Goal: Navigation & Orientation: Understand site structure

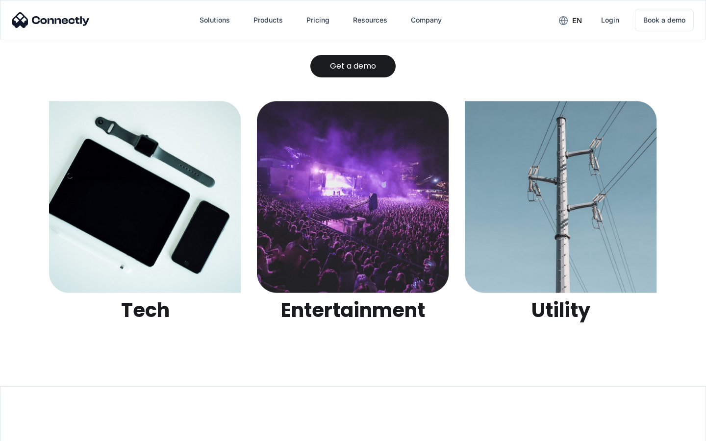
scroll to position [3094, 0]
